Goal: Check status: Check status

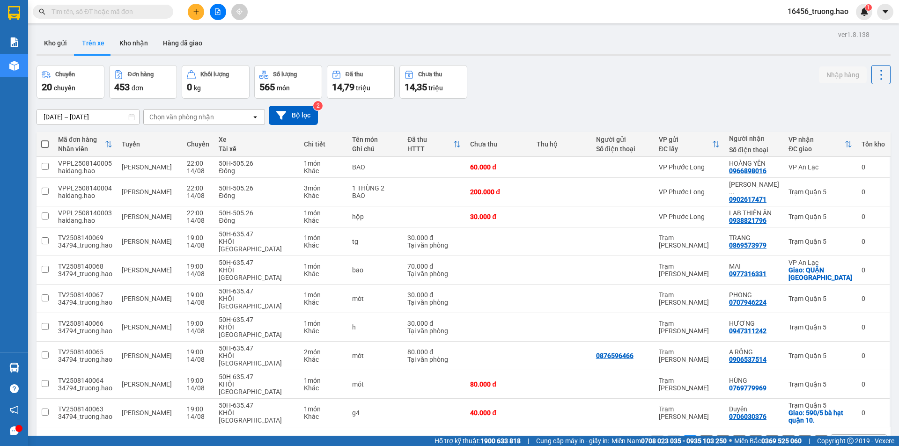
click at [843, 438] on div "10 / trang" at bounding box center [851, 442] width 29 height 9
click at [839, 381] on span "100 / trang" at bounding box center [848, 376] width 34 height 9
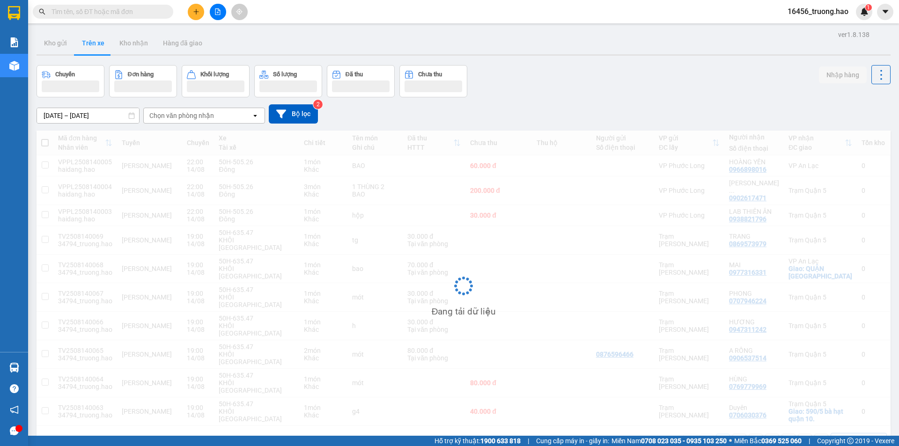
click at [198, 119] on div "Chọn văn phòng nhận" at bounding box center [181, 115] width 65 height 9
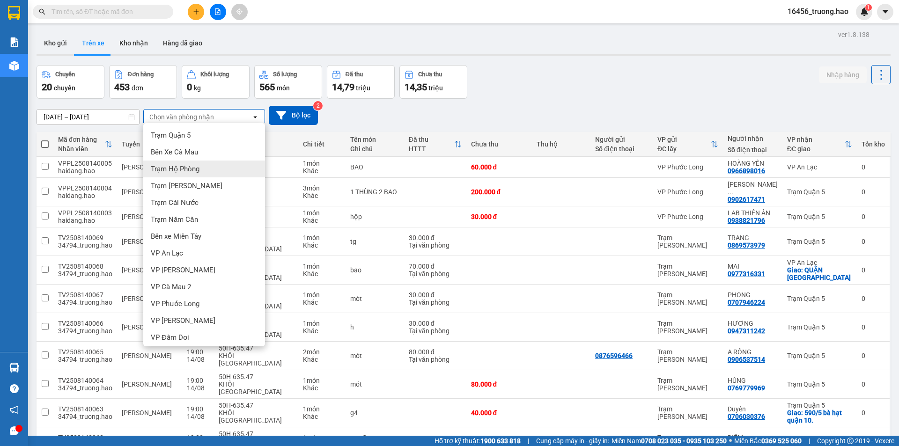
click at [202, 172] on div "Trạm Hộ Phòng" at bounding box center [204, 169] width 122 height 17
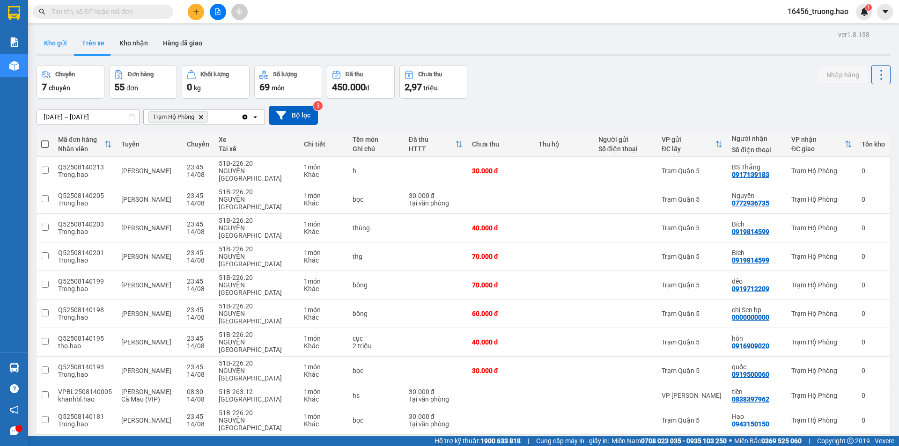
click at [52, 36] on button "Kho gửi" at bounding box center [56, 43] width 38 height 22
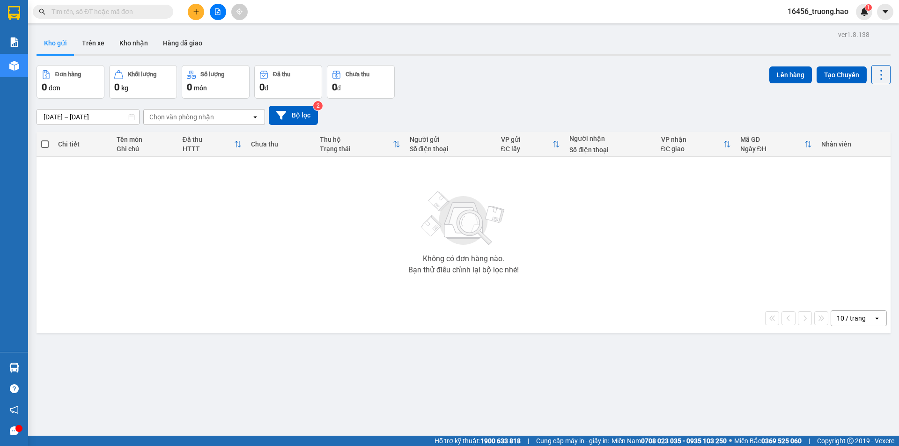
click at [874, 316] on icon "open" at bounding box center [877, 318] width 7 height 7
click at [855, 424] on span "100 / trang" at bounding box center [848, 422] width 34 height 9
click at [178, 41] on button "Hàng đã giao" at bounding box center [183, 43] width 54 height 22
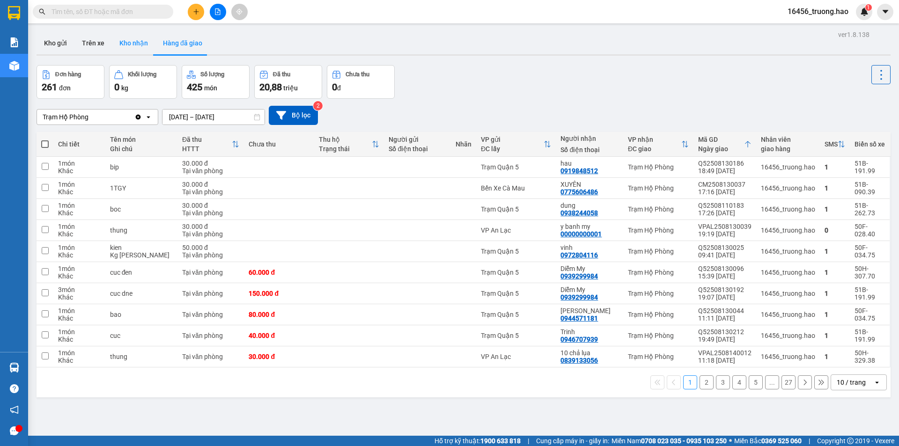
click at [125, 45] on button "Kho nhận" at bounding box center [134, 43] width 44 height 22
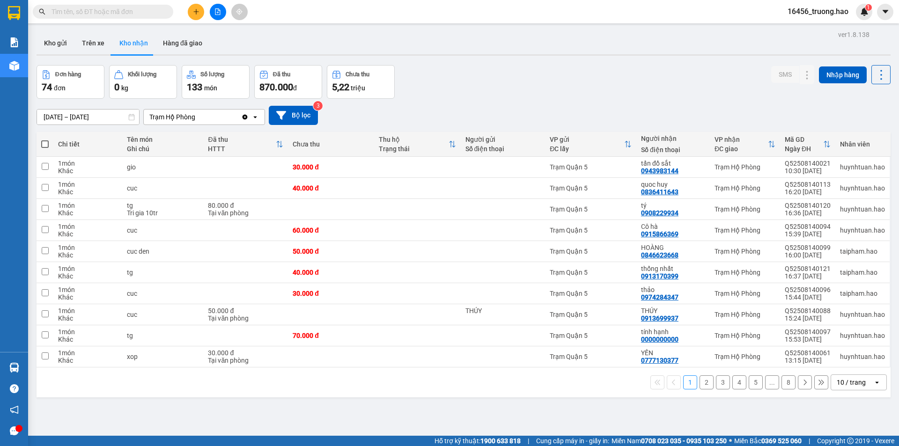
click at [851, 385] on div "10 / trang" at bounding box center [851, 382] width 29 height 9
click at [850, 360] on span "100 / trang" at bounding box center [848, 361] width 34 height 9
